Goal: Information Seeking & Learning: Learn about a topic

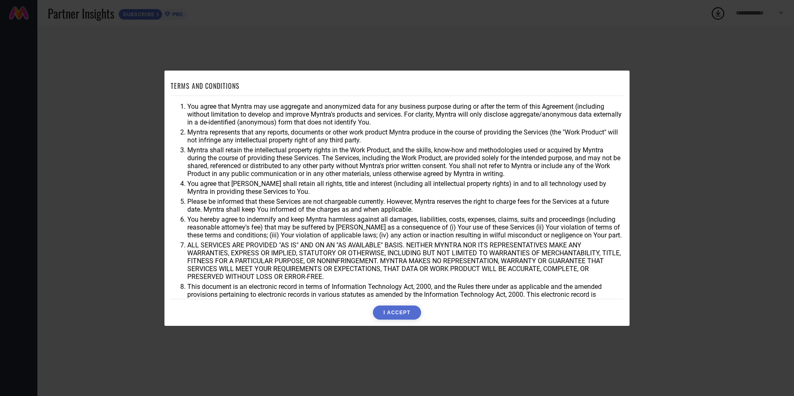
click at [406, 316] on button "I ACCEPT" at bounding box center [397, 313] width 48 height 14
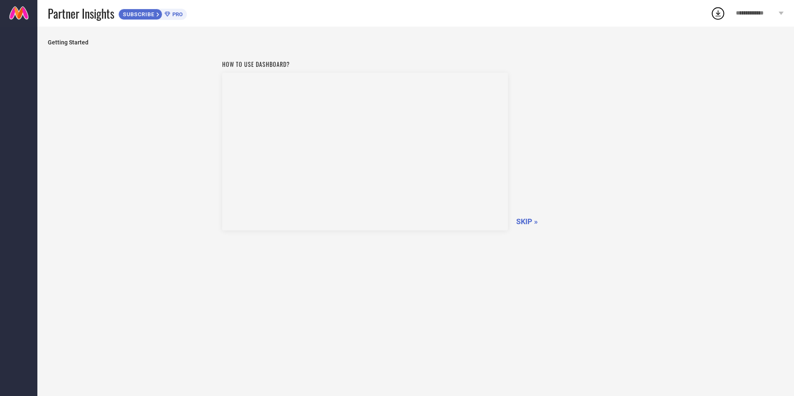
click at [526, 218] on span "SKIP »" at bounding box center [527, 221] width 22 height 9
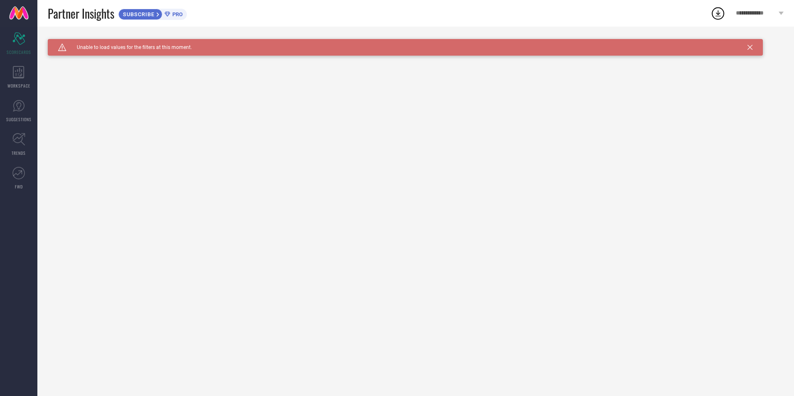
click at [753, 46] on div "Caution Created with Sketch. Unable to load values for the filters at this mome…" at bounding box center [406, 47] width 716 height 17
click at [20, 67] on icon at bounding box center [19, 72] width 12 height 12
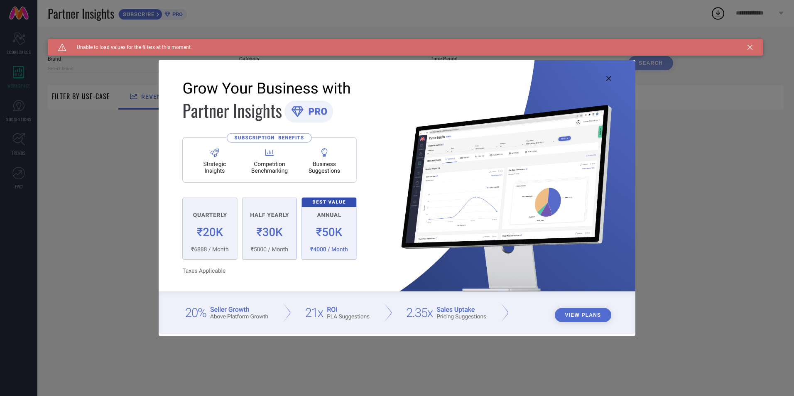
type input "1 STOP FASHION"
type input "All"
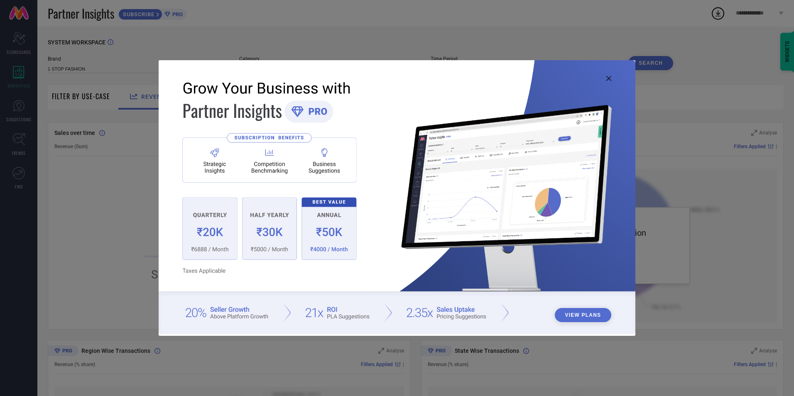
click at [606, 82] on img at bounding box center [397, 197] width 477 height 274
click at [610, 79] on icon at bounding box center [609, 78] width 5 height 5
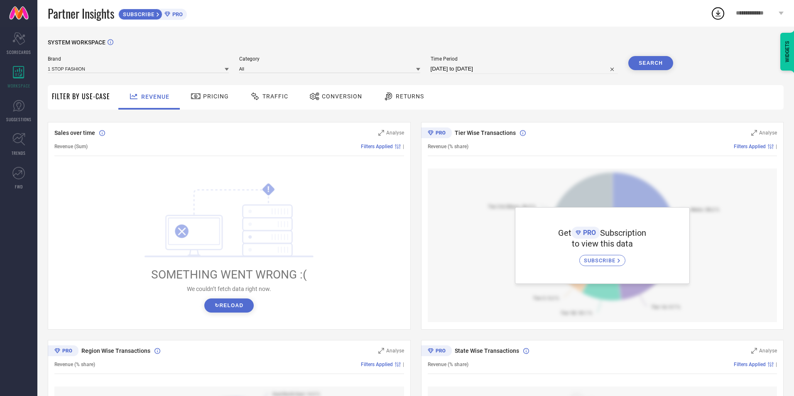
click at [276, 98] on span "Traffic" at bounding box center [276, 96] width 26 height 7
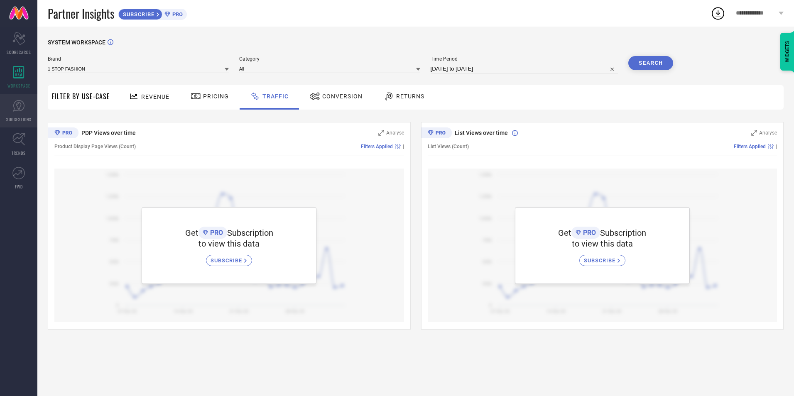
click at [13, 106] on icon at bounding box center [18, 106] width 12 height 12
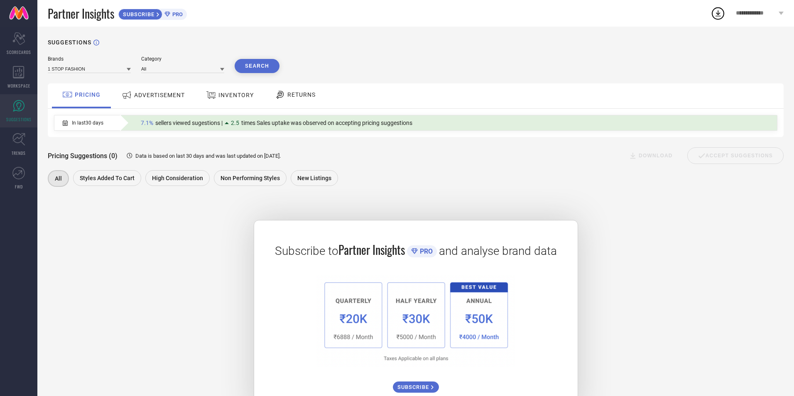
click at [295, 96] on span "RETURNS" at bounding box center [302, 94] width 28 height 7
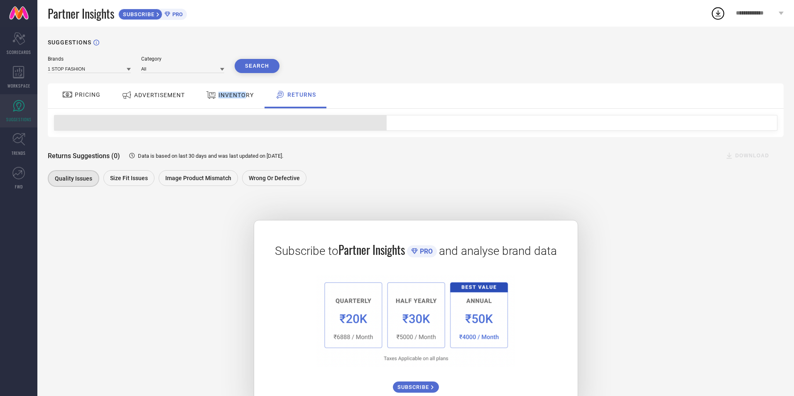
drag, startPoint x: 236, startPoint y: 96, endPoint x: 201, endPoint y: 96, distance: 35.7
click at [204, 96] on div "INVENTORY" at bounding box center [230, 95] width 52 height 15
click at [86, 95] on span "PRICING" at bounding box center [88, 94] width 26 height 7
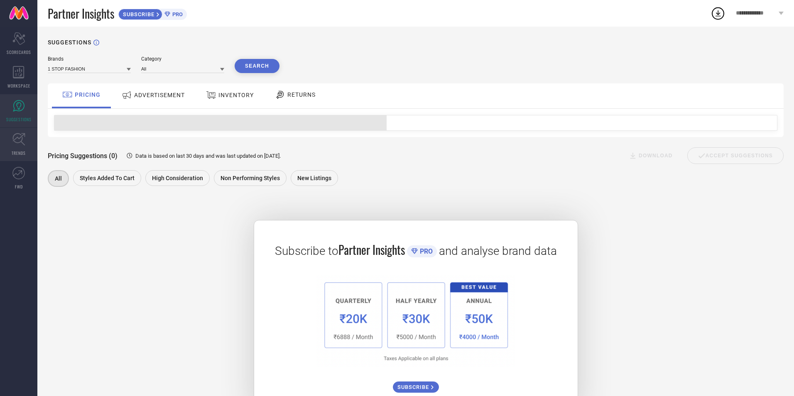
click at [23, 143] on icon at bounding box center [18, 139] width 13 height 13
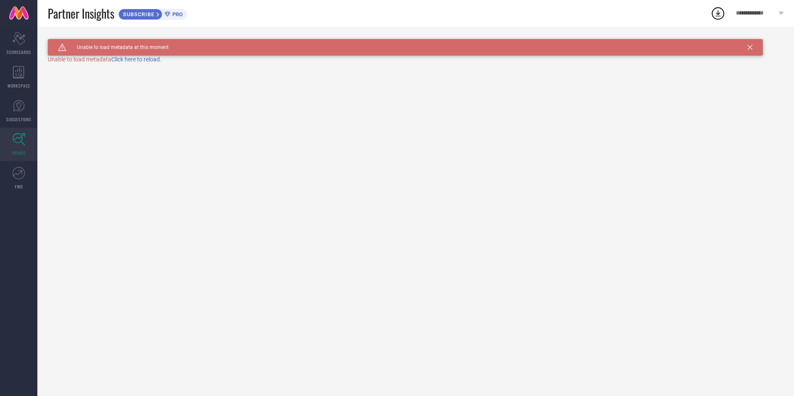
click at [140, 58] on span "Click here to reload." at bounding box center [136, 59] width 50 height 7
click at [10, 167] on link "FWD" at bounding box center [18, 178] width 37 height 33
